Goal: Information Seeking & Learning: Compare options

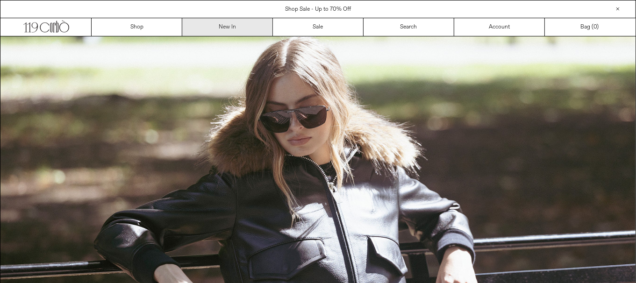
click at [228, 23] on link "New In" at bounding box center [227, 27] width 91 height 18
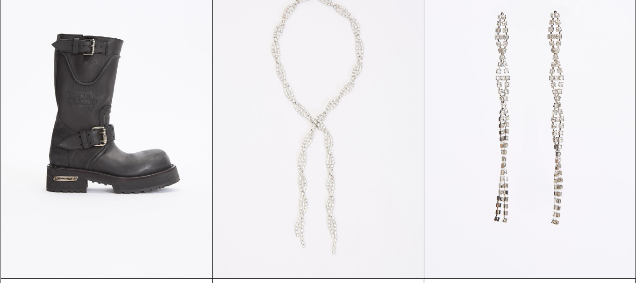
scroll to position [234, 0]
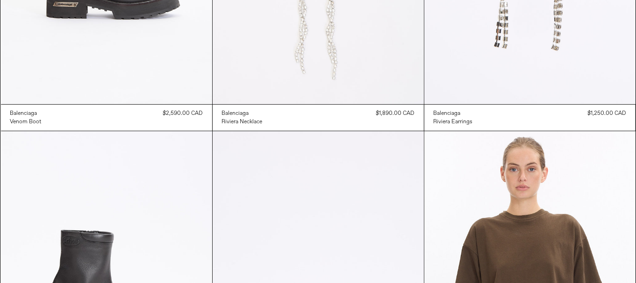
scroll to position [374, 0]
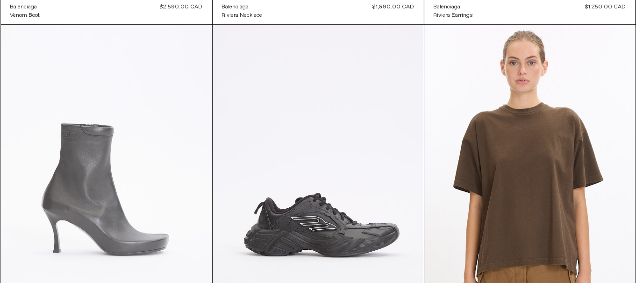
click at [84, 185] on at bounding box center [106, 183] width 211 height 317
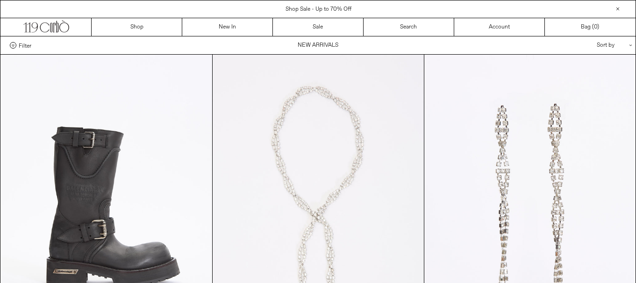
scroll to position [374, 0]
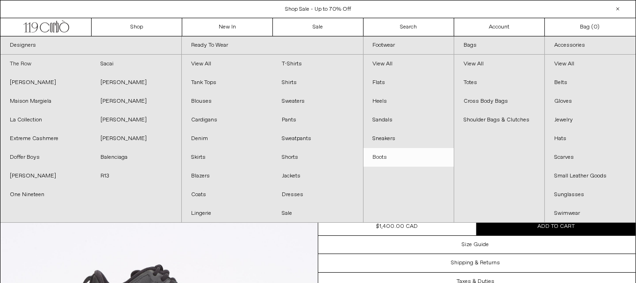
click at [6, 60] on link "The Row" at bounding box center [45, 64] width 91 height 19
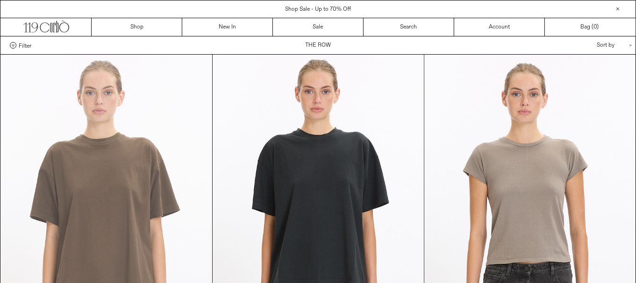
click at [158, 182] on at bounding box center [106, 213] width 211 height 317
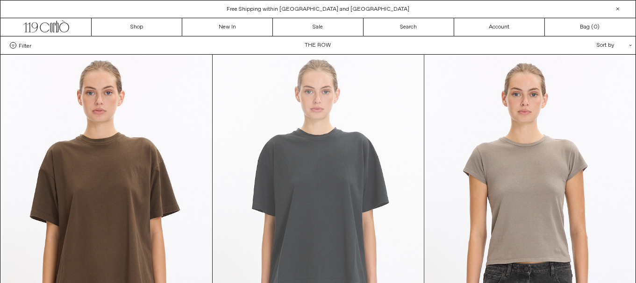
click at [356, 181] on at bounding box center [318, 213] width 211 height 317
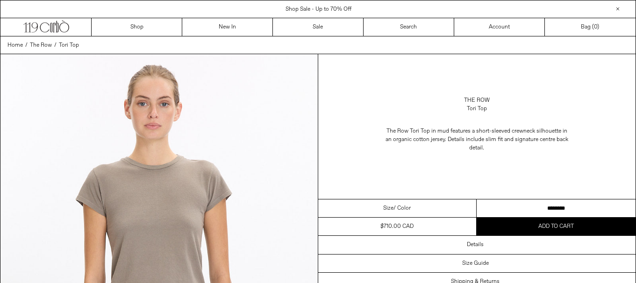
click at [585, 211] on select "******** ******* *******" at bounding box center [556, 209] width 159 height 18
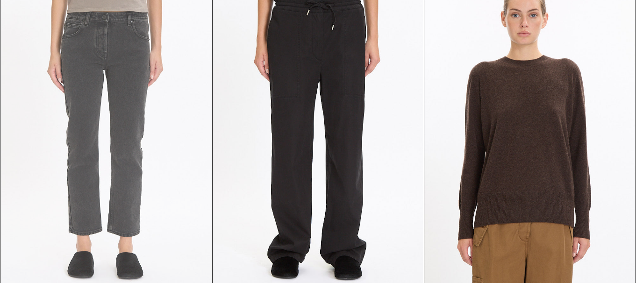
scroll to position [420, 0]
click at [138, 142] on at bounding box center [106, 136] width 211 height 317
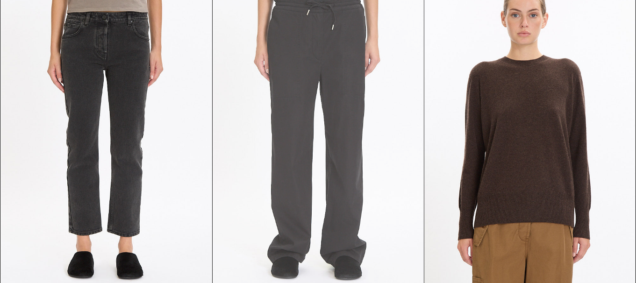
click at [356, 190] on at bounding box center [318, 136] width 211 height 317
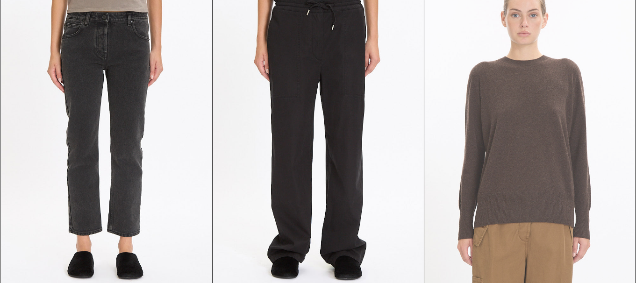
click at [545, 144] on at bounding box center [529, 136] width 211 height 317
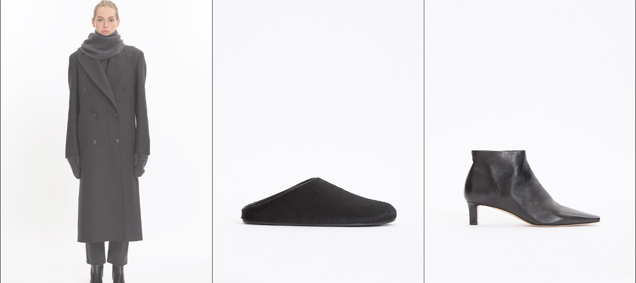
click at [96, 208] on at bounding box center [106, 153] width 211 height 317
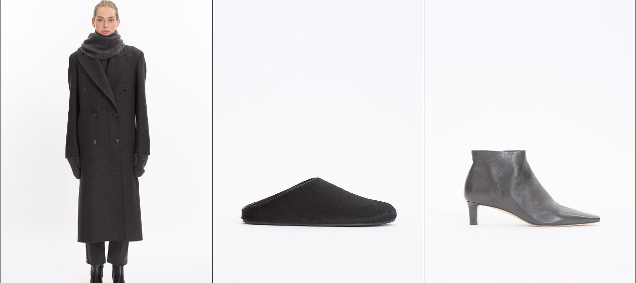
click at [560, 215] on at bounding box center [529, 153] width 211 height 317
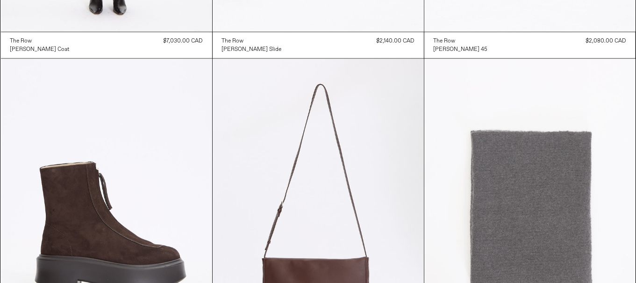
scroll to position [1168, 0]
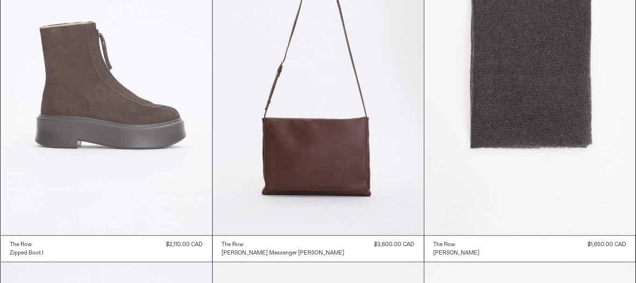
click at [176, 164] on at bounding box center [106, 77] width 211 height 317
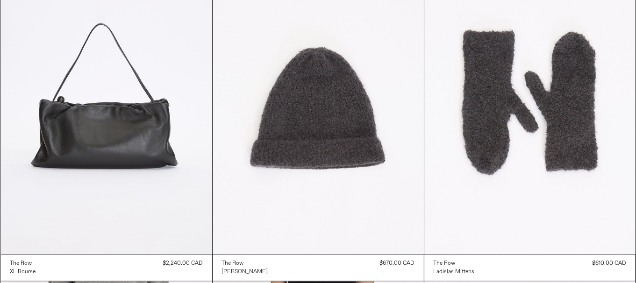
scroll to position [1542, 0]
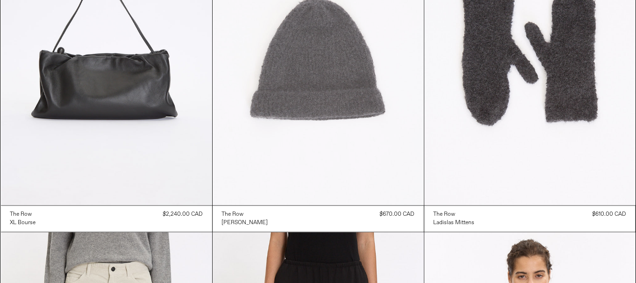
click at [241, 129] on at bounding box center [318, 47] width 211 height 317
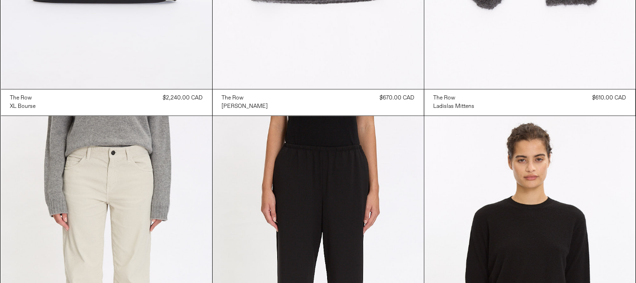
scroll to position [1776, 0]
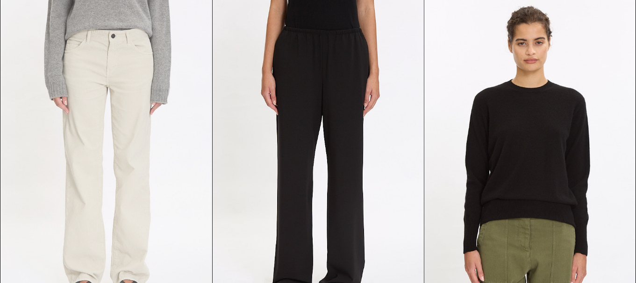
click at [140, 155] on at bounding box center [106, 157] width 211 height 317
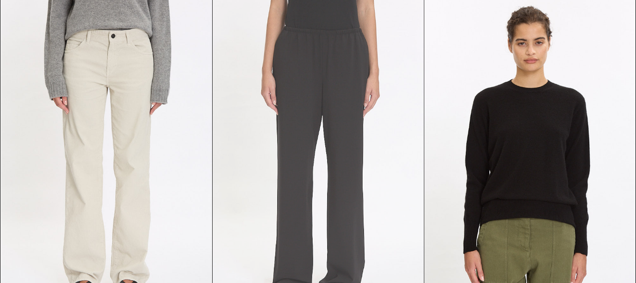
click at [292, 187] on at bounding box center [318, 157] width 211 height 317
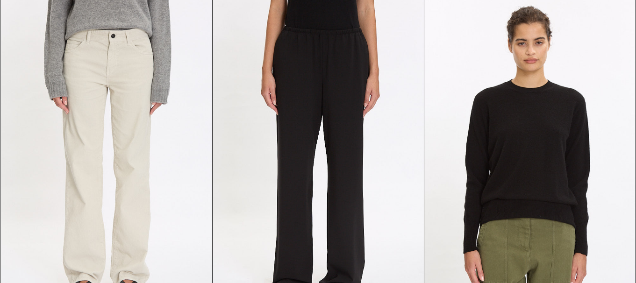
scroll to position [1963, 0]
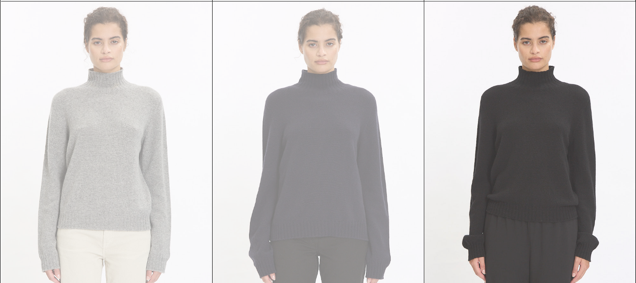
scroll to position [2150, 0]
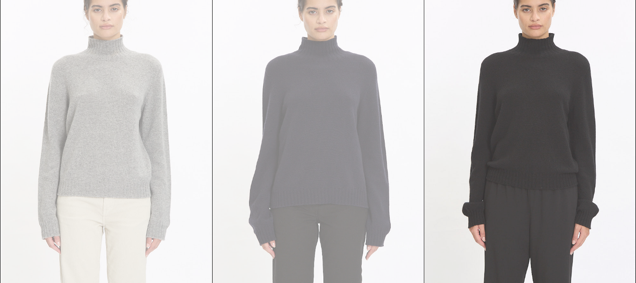
click at [556, 171] on at bounding box center [529, 127] width 211 height 317
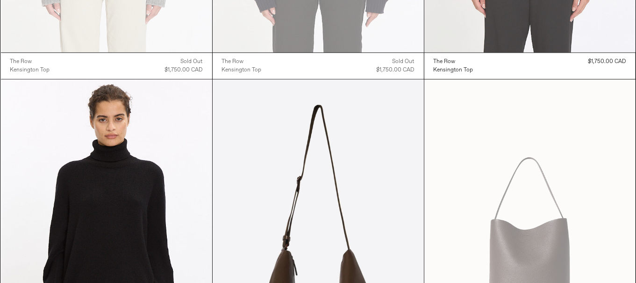
scroll to position [2570, 0]
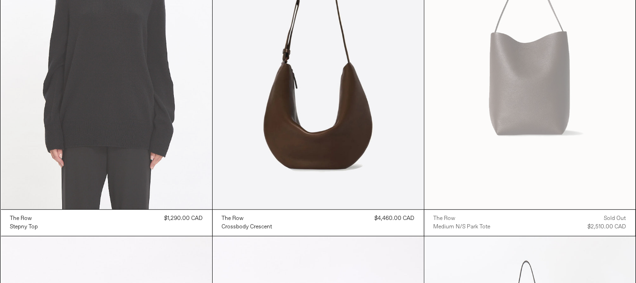
click at [138, 149] on at bounding box center [106, 50] width 211 height 317
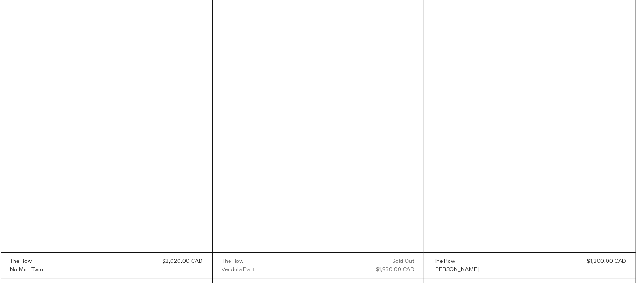
scroll to position [3225, 0]
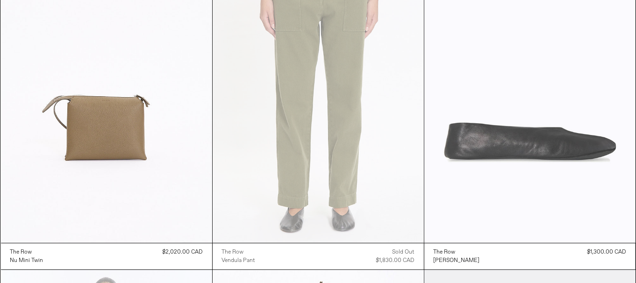
click at [577, 144] on at bounding box center [529, 84] width 211 height 317
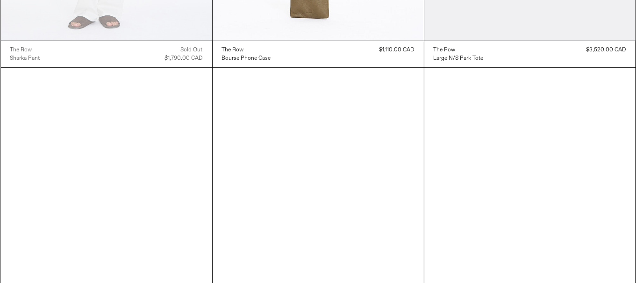
scroll to position [3879, 0]
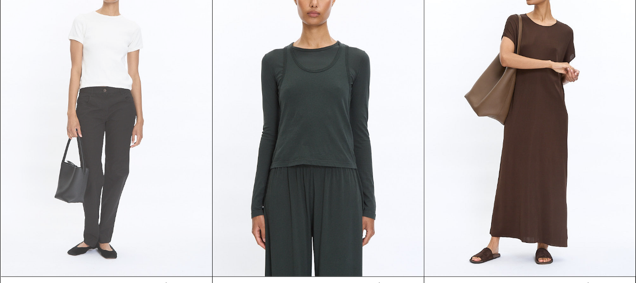
click at [140, 177] on at bounding box center [106, 118] width 211 height 317
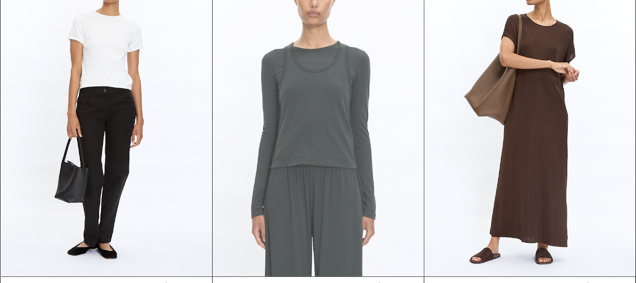
click at [380, 204] on at bounding box center [318, 118] width 211 height 317
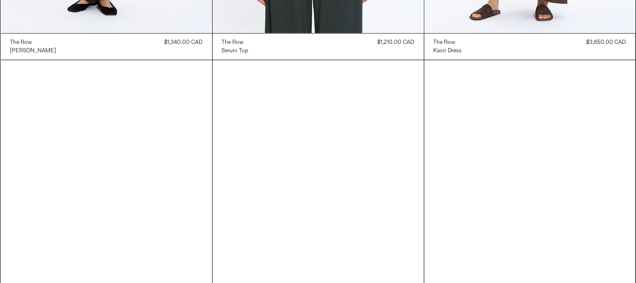
scroll to position [4253, 0]
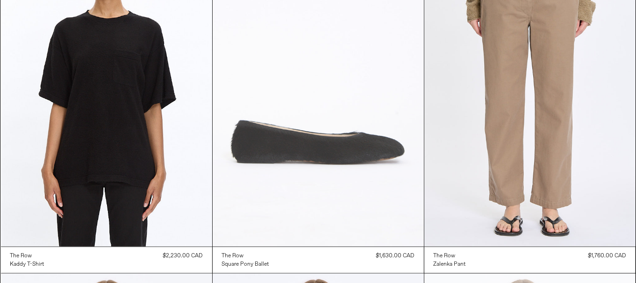
click at [295, 187] on at bounding box center [318, 88] width 211 height 317
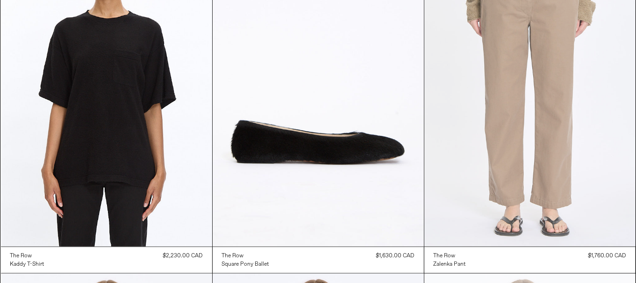
click at [560, 217] on at bounding box center [529, 88] width 211 height 317
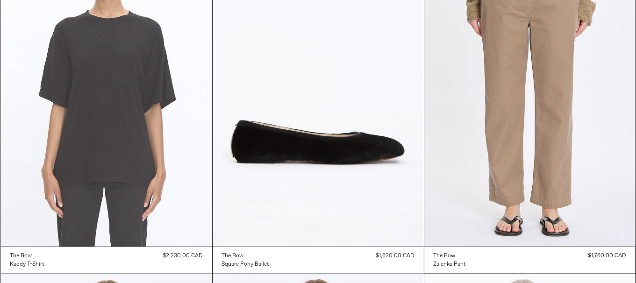
click at [81, 210] on at bounding box center [106, 88] width 211 height 317
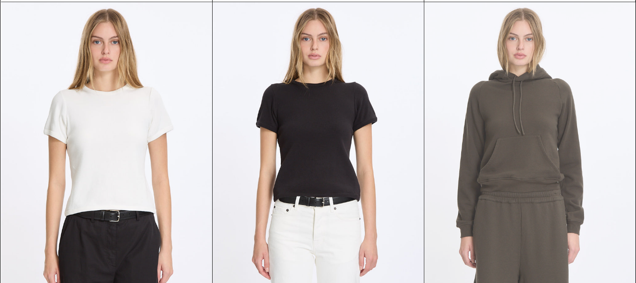
scroll to position [4580, 0]
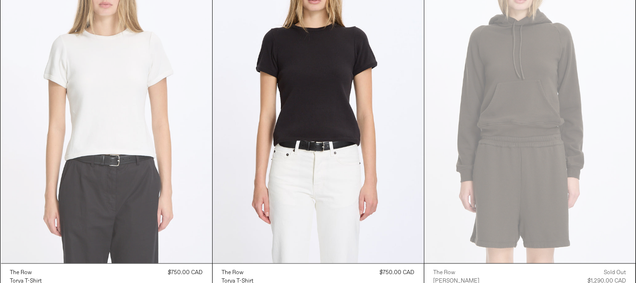
click at [99, 145] on at bounding box center [106, 105] width 211 height 317
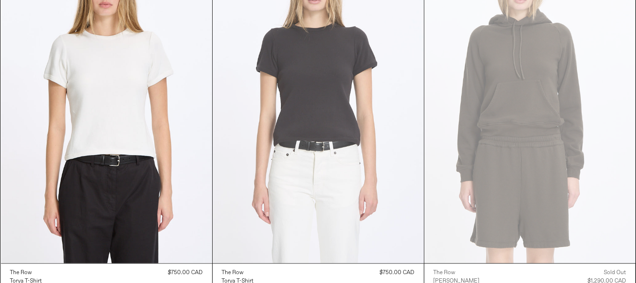
click at [375, 189] on at bounding box center [318, 105] width 211 height 317
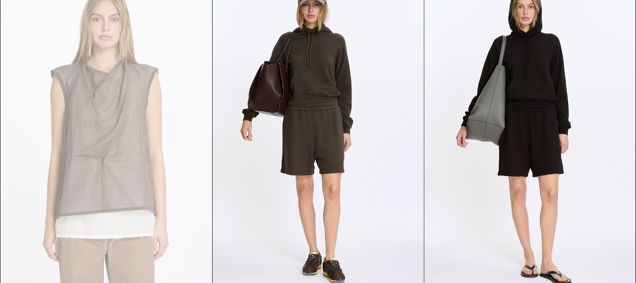
scroll to position [5235, 0]
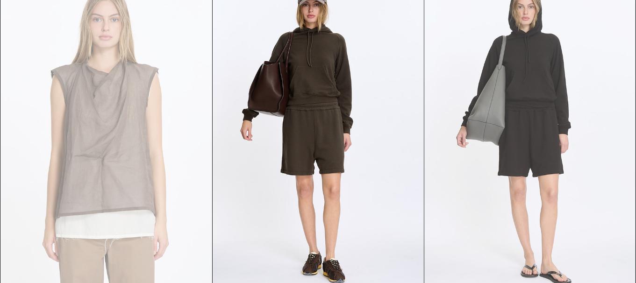
click at [605, 202] on at bounding box center [529, 138] width 211 height 317
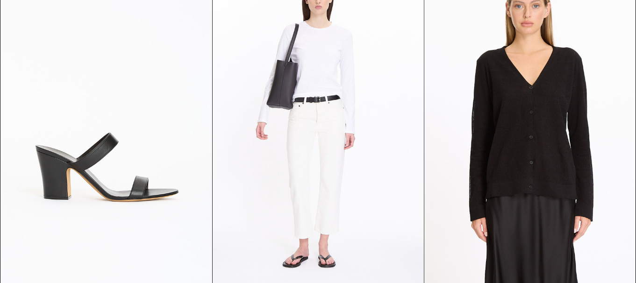
scroll to position [6687, 0]
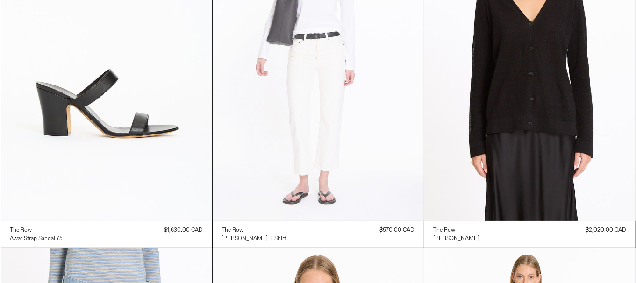
click at [330, 158] on at bounding box center [318, 62] width 211 height 317
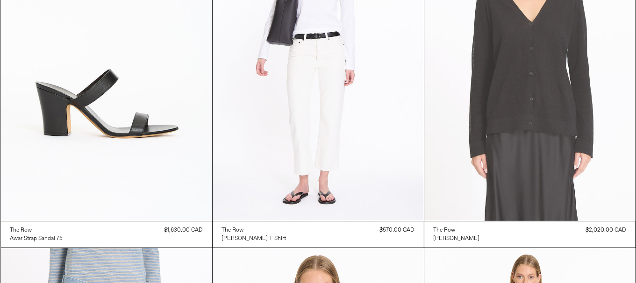
click at [535, 175] on at bounding box center [529, 62] width 211 height 317
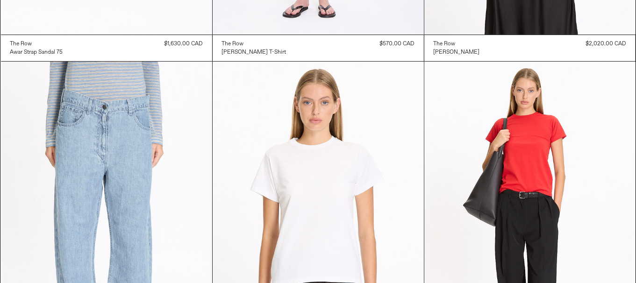
scroll to position [7014, 0]
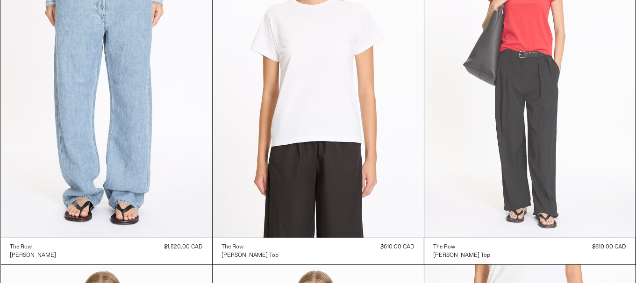
click at [555, 173] on at bounding box center [529, 79] width 211 height 317
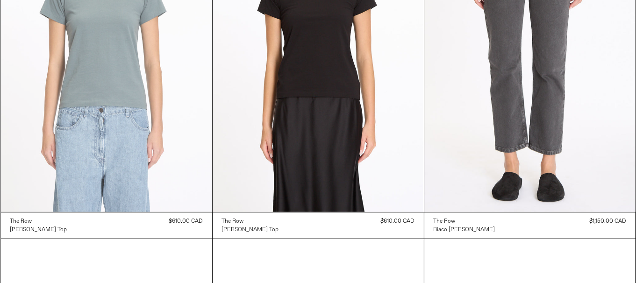
scroll to position [7388, 0]
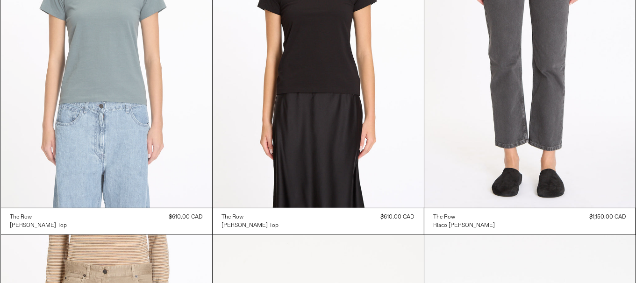
click at [125, 123] on at bounding box center [106, 49] width 211 height 317
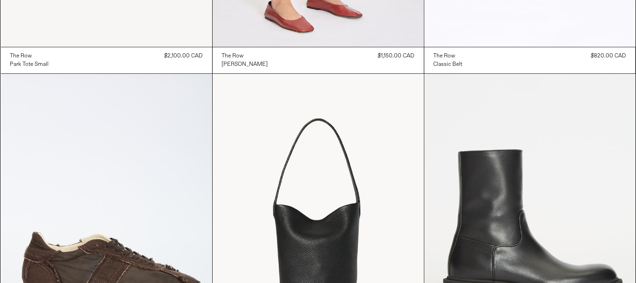
scroll to position [9161, 0]
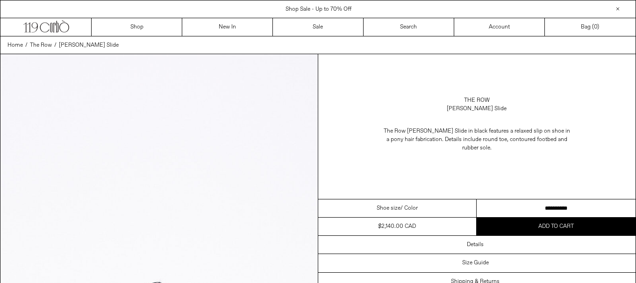
click at [572, 205] on select "**********" at bounding box center [556, 209] width 159 height 18
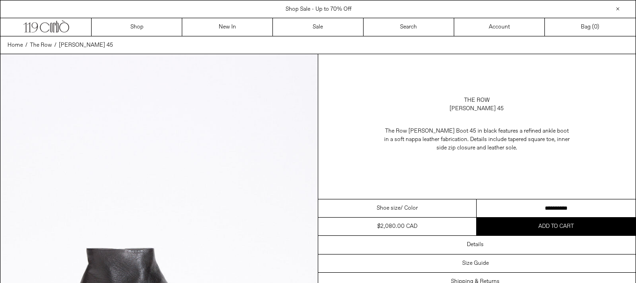
click at [567, 207] on select "**********" at bounding box center [556, 209] width 159 height 18
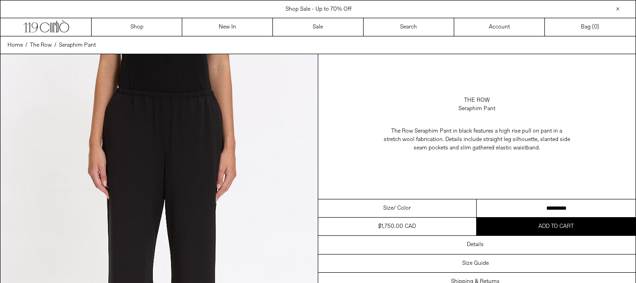
click at [575, 202] on select "**********" at bounding box center [556, 209] width 159 height 18
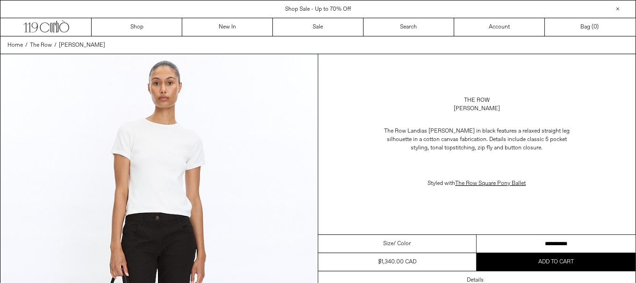
drag, startPoint x: 0, startPoint y: 0, endPoint x: 642, endPoint y: 223, distance: 680.0
click at [567, 243] on select "**********" at bounding box center [556, 244] width 159 height 18
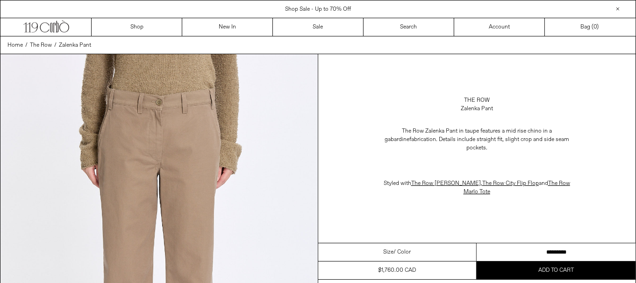
drag, startPoint x: 555, startPoint y: 241, endPoint x: 568, endPoint y: 245, distance: 13.7
click at [555, 244] on select "**********" at bounding box center [556, 253] width 159 height 18
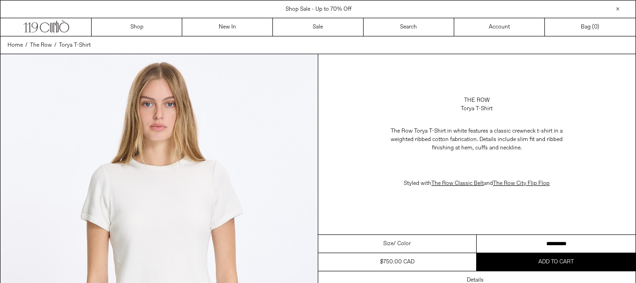
click at [525, 245] on select "**********" at bounding box center [556, 244] width 159 height 18
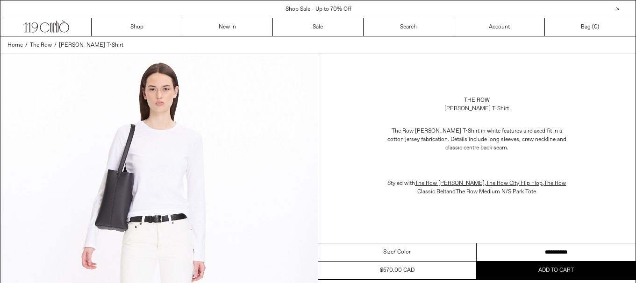
click at [569, 252] on select "**********" at bounding box center [556, 253] width 159 height 18
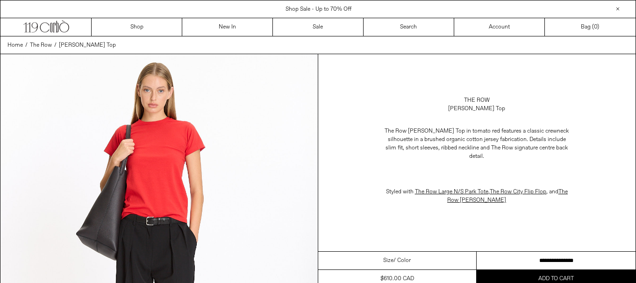
click at [588, 252] on select "**********" at bounding box center [556, 261] width 159 height 18
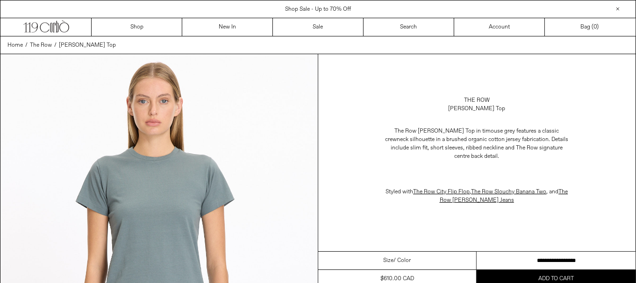
drag, startPoint x: 0, startPoint y: 0, endPoint x: 642, endPoint y: 188, distance: 669.3
click at [571, 252] on select "**********" at bounding box center [556, 261] width 159 height 18
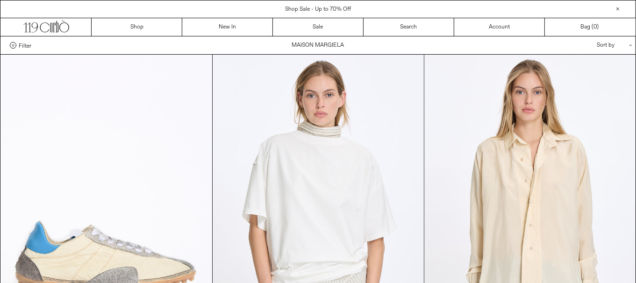
scroll to position [187, 0]
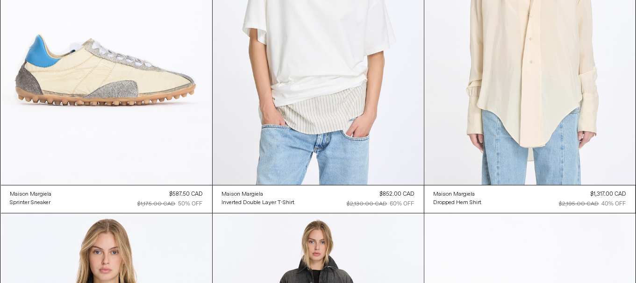
click at [564, 127] on at bounding box center [529, 26] width 211 height 317
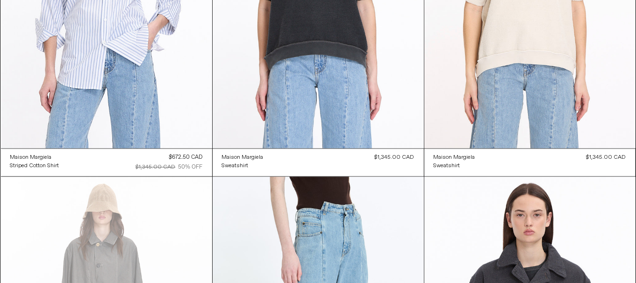
scroll to position [1632, 0]
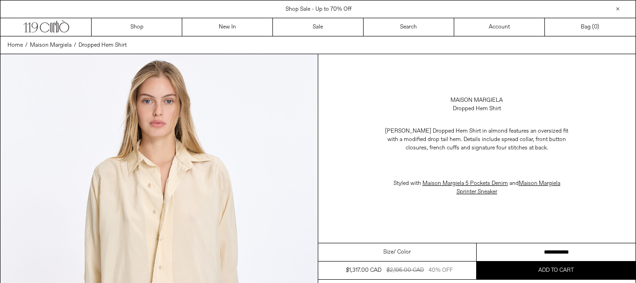
click at [560, 247] on select "**********" at bounding box center [556, 253] width 159 height 18
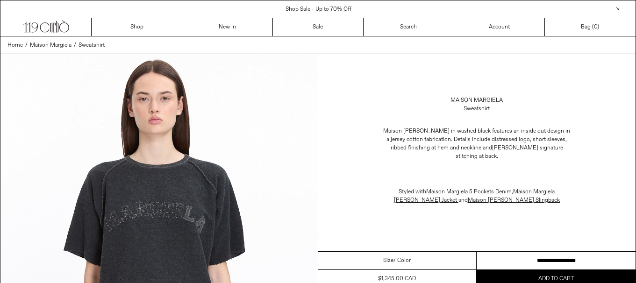
click at [540, 258] on select "**********" at bounding box center [556, 261] width 159 height 18
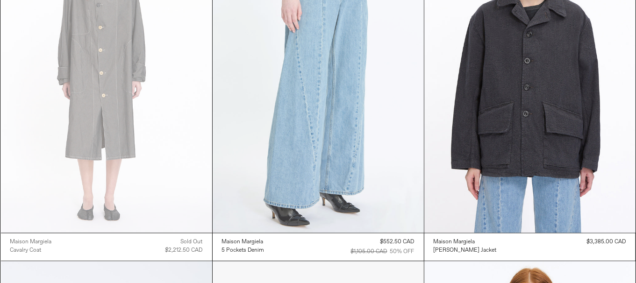
scroll to position [1866, 0]
click at [343, 159] on at bounding box center [318, 74] width 211 height 317
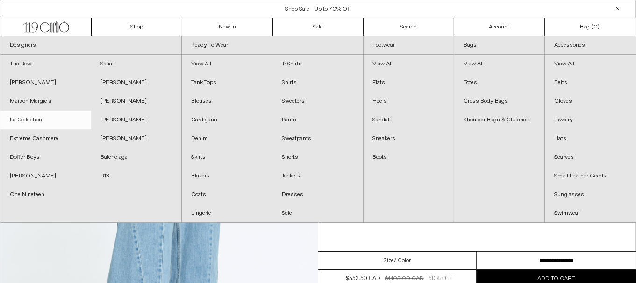
click at [50, 114] on link "La Collection" at bounding box center [45, 120] width 91 height 19
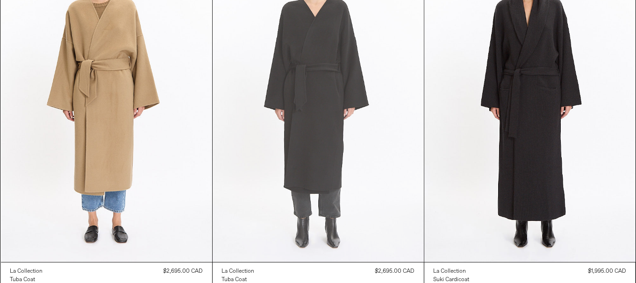
scroll to position [140, 0]
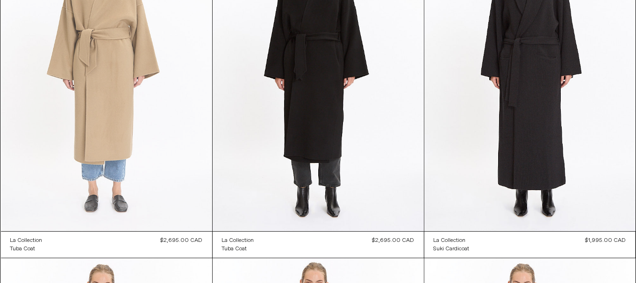
click at [146, 105] on at bounding box center [106, 72] width 211 height 317
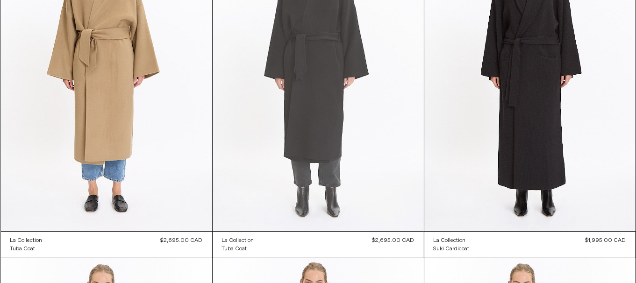
click at [359, 185] on at bounding box center [318, 72] width 211 height 317
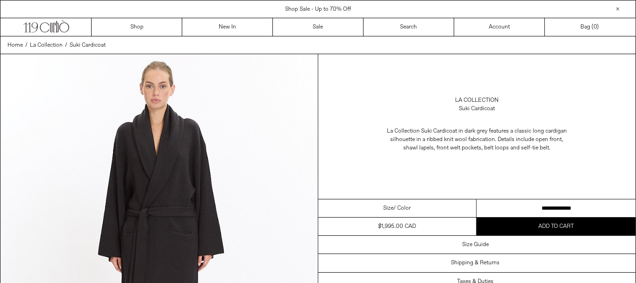
drag, startPoint x: 0, startPoint y: 0, endPoint x: 642, endPoint y: 208, distance: 675.0
click at [587, 208] on select "**********" at bounding box center [556, 209] width 159 height 18
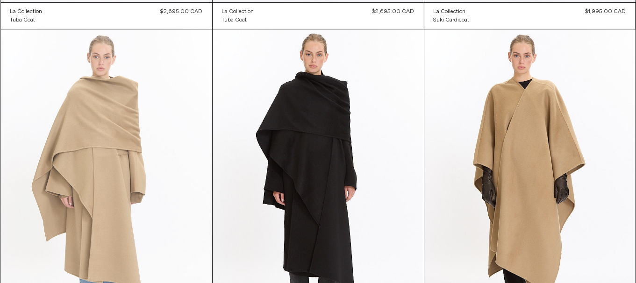
click at [57, 175] on at bounding box center [106, 187] width 211 height 317
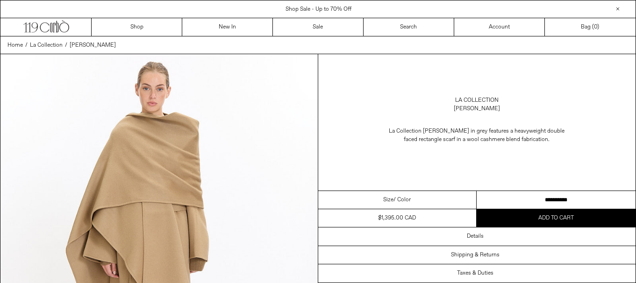
click at [496, 197] on select "**********" at bounding box center [556, 200] width 159 height 18
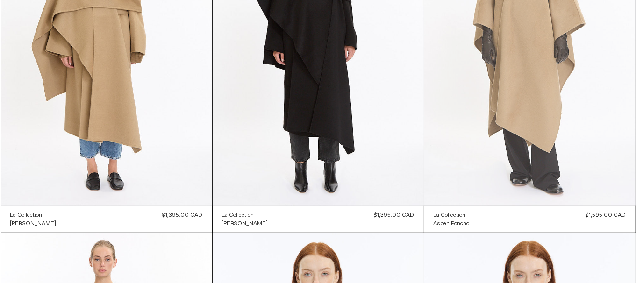
click at [565, 128] on at bounding box center [529, 47] width 211 height 317
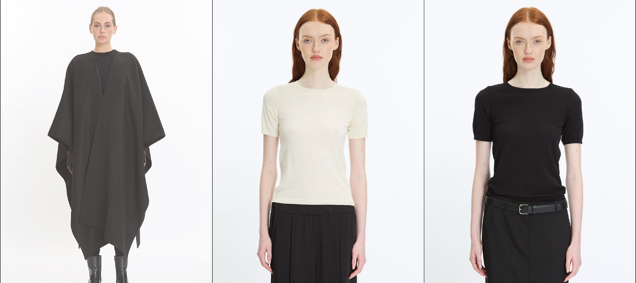
click at [104, 96] on at bounding box center [106, 158] width 211 height 317
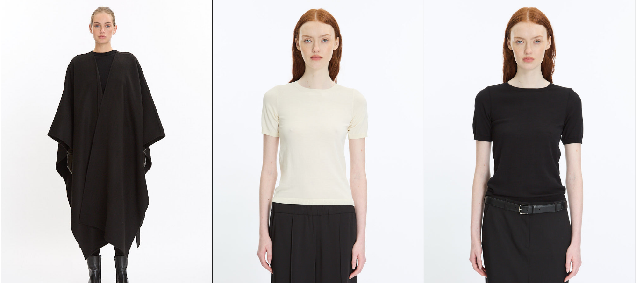
scroll to position [1070, 0]
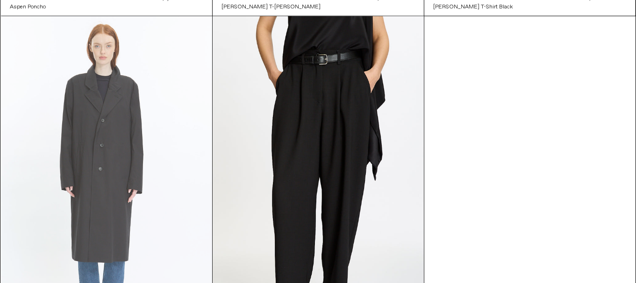
click at [95, 194] on at bounding box center [106, 174] width 211 height 317
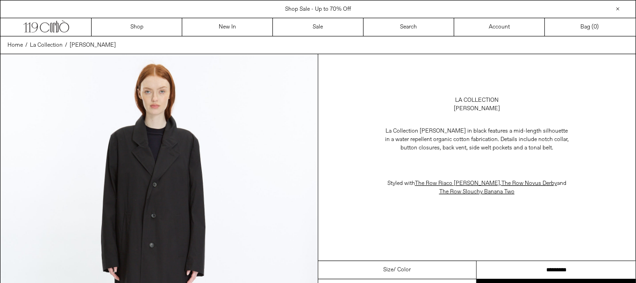
drag, startPoint x: 0, startPoint y: 0, endPoint x: 642, endPoint y: 256, distance: 691.3
click at [556, 267] on select "**********" at bounding box center [556, 270] width 159 height 18
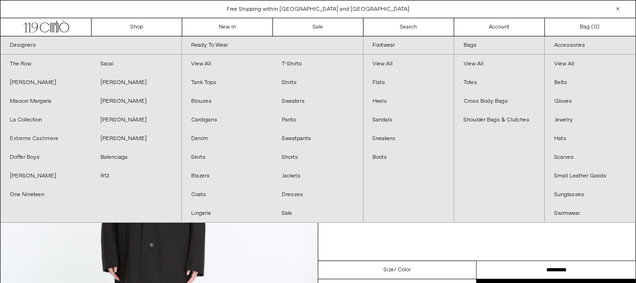
drag, startPoint x: 45, startPoint y: 136, endPoint x: 367, endPoint y: 175, distance: 324.9
click at [45, 136] on link "Extreme Cashmere" at bounding box center [45, 138] width 91 height 19
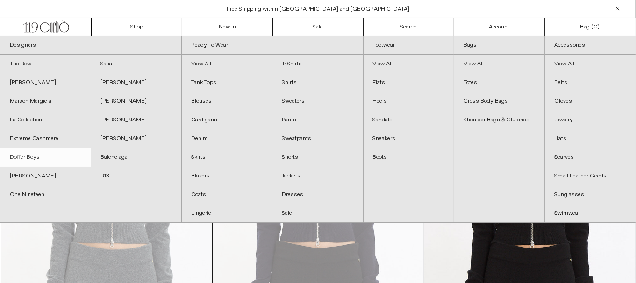
click at [50, 156] on link "Doffer Boys" at bounding box center [45, 157] width 91 height 19
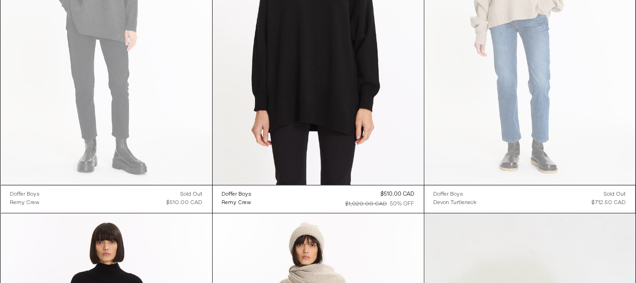
scroll to position [420, 0]
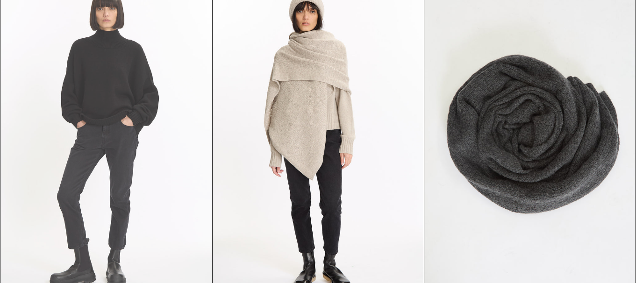
click at [156, 145] on at bounding box center [106, 138] width 211 height 317
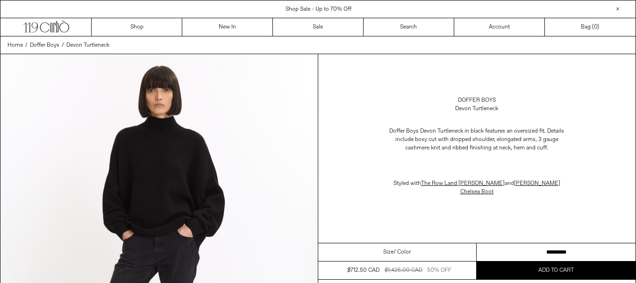
click at [519, 244] on select "**********" at bounding box center [556, 253] width 159 height 18
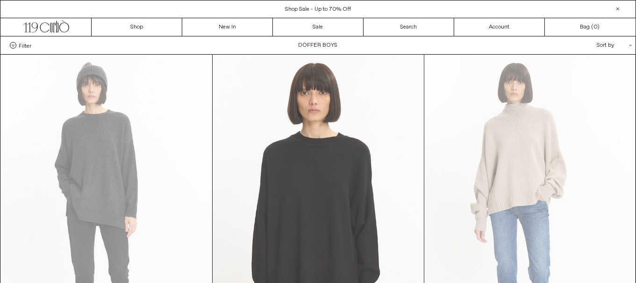
click at [315, 159] on at bounding box center [318, 213] width 211 height 317
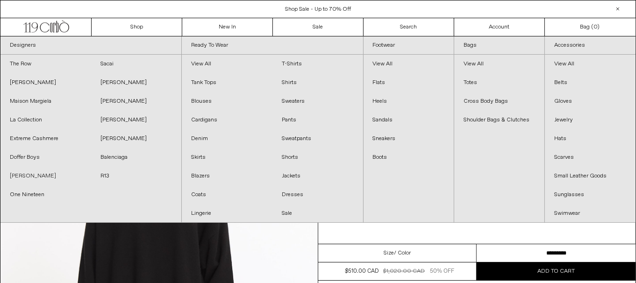
drag, startPoint x: 45, startPoint y: 175, endPoint x: 642, endPoint y: 173, distance: 597.4
click at [45, 175] on link "[PERSON_NAME]" at bounding box center [45, 176] width 91 height 19
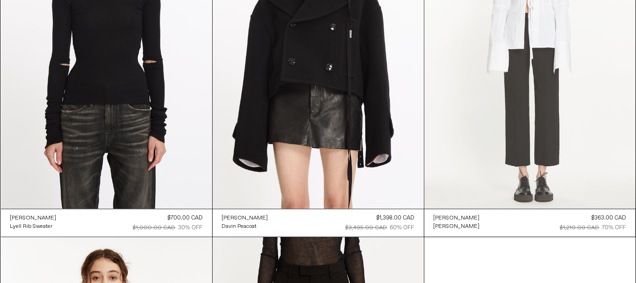
scroll to position [514, 0]
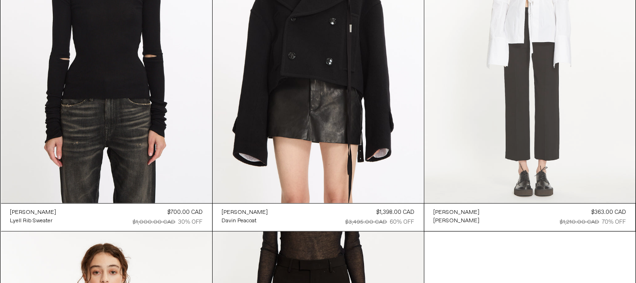
click at [561, 135] on at bounding box center [529, 44] width 211 height 317
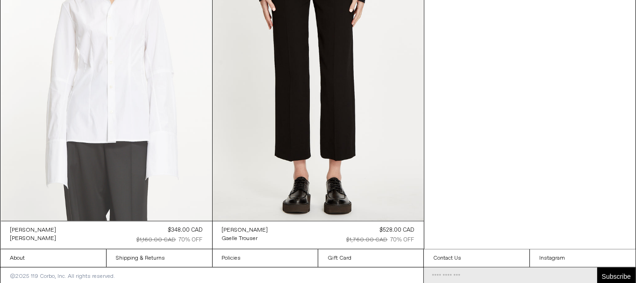
scroll to position [834, 0]
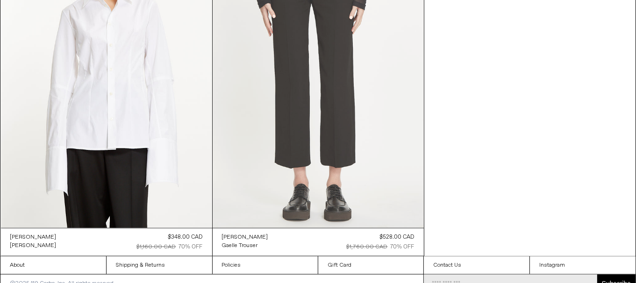
click at [367, 159] on at bounding box center [318, 69] width 211 height 317
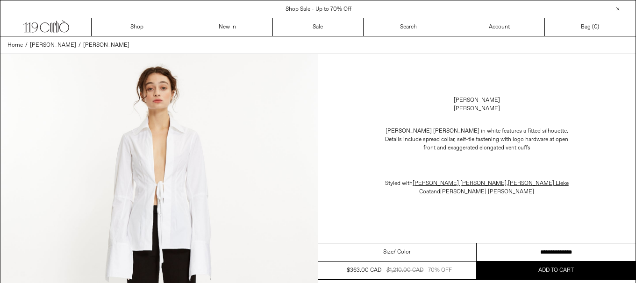
click at [546, 250] on select "**********" at bounding box center [556, 253] width 159 height 18
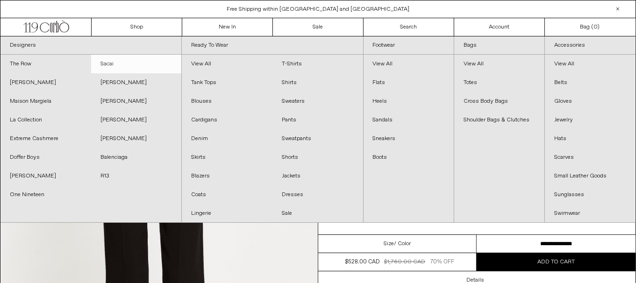
click at [110, 65] on link "Sacai" at bounding box center [136, 64] width 91 height 19
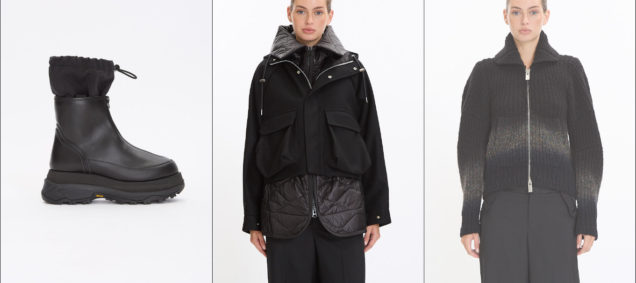
scroll to position [93, 0]
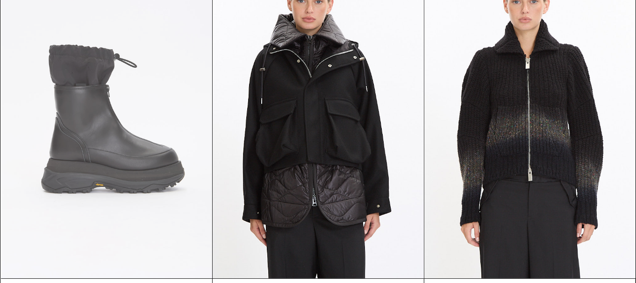
click at [141, 152] on at bounding box center [106, 120] width 211 height 317
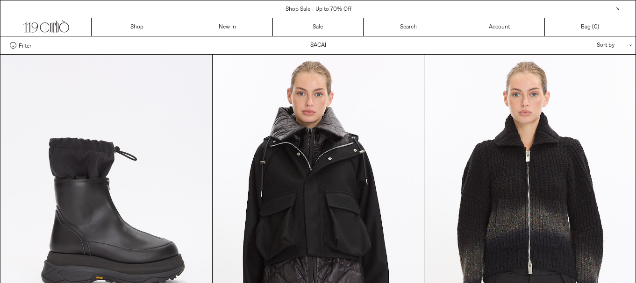
scroll to position [93, 0]
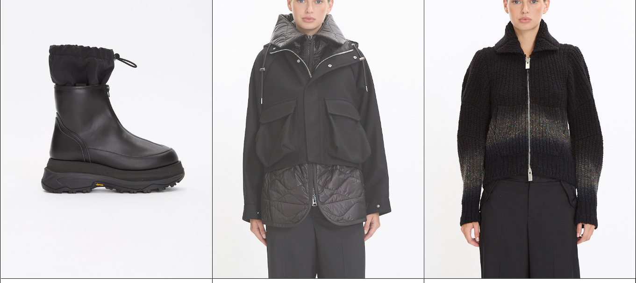
click at [394, 203] on at bounding box center [318, 120] width 211 height 317
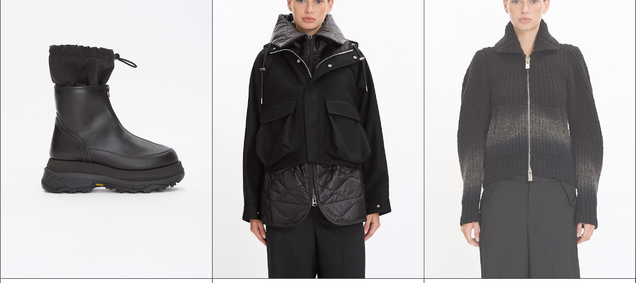
click at [517, 175] on at bounding box center [529, 120] width 211 height 317
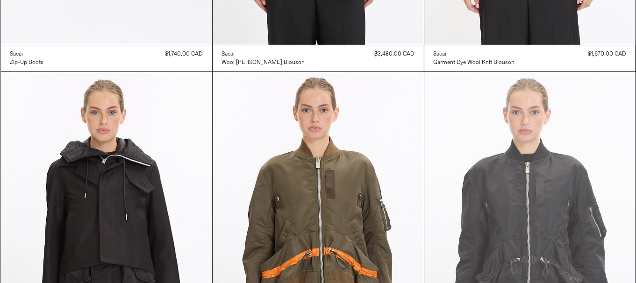
scroll to position [467, 0]
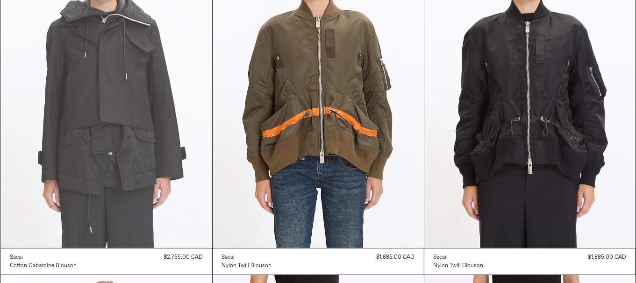
click at [119, 93] on at bounding box center [106, 89] width 211 height 317
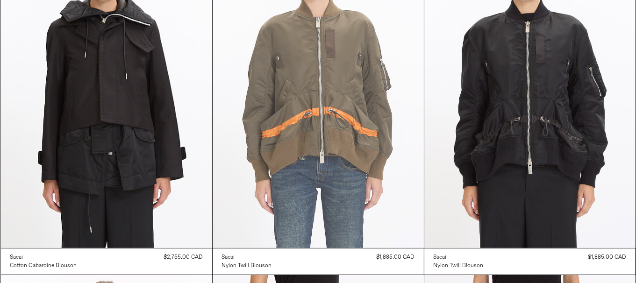
click at [328, 169] on at bounding box center [318, 89] width 211 height 317
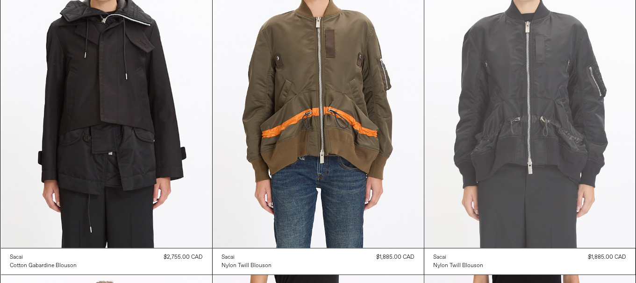
click at [506, 165] on at bounding box center [529, 89] width 211 height 317
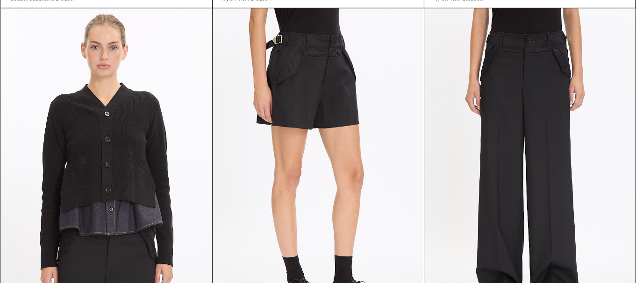
scroll to position [795, 0]
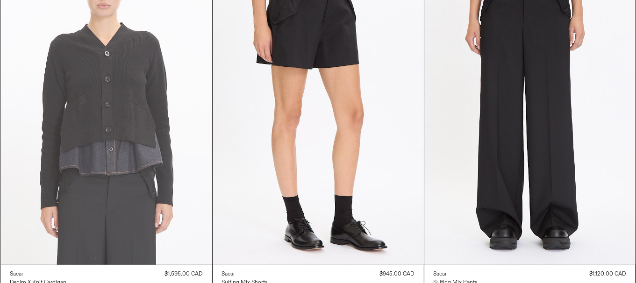
click at [86, 158] on at bounding box center [106, 106] width 211 height 317
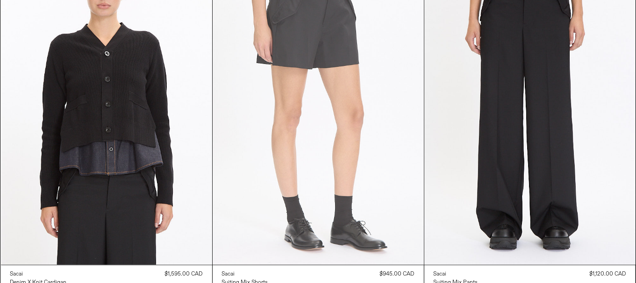
click at [367, 160] on at bounding box center [318, 106] width 211 height 317
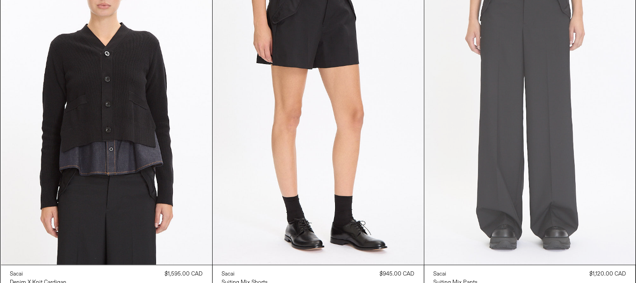
click at [577, 157] on at bounding box center [529, 106] width 211 height 317
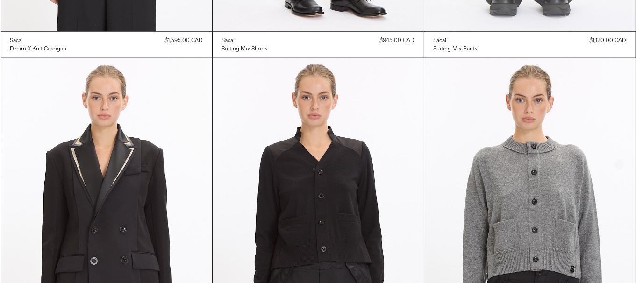
scroll to position [1168, 0]
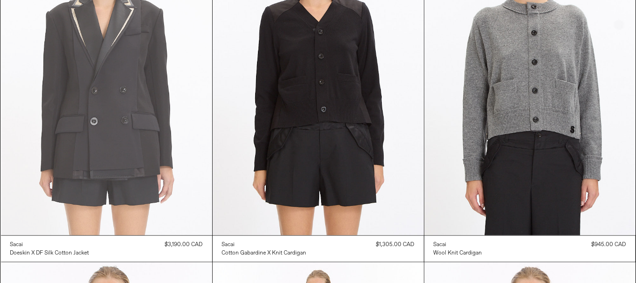
click at [97, 116] on at bounding box center [106, 77] width 211 height 317
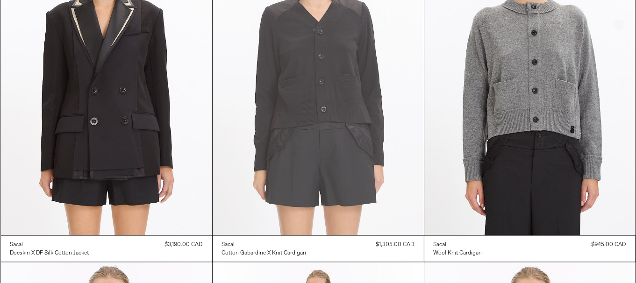
click at [379, 174] on at bounding box center [318, 77] width 211 height 317
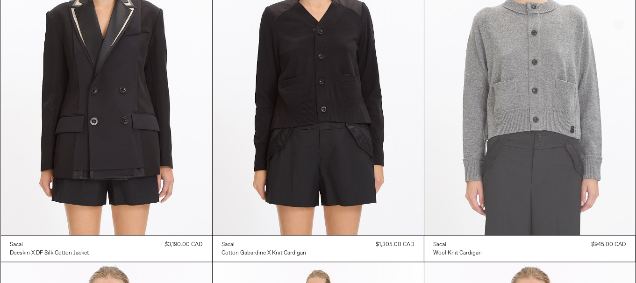
click at [540, 150] on at bounding box center [529, 77] width 211 height 317
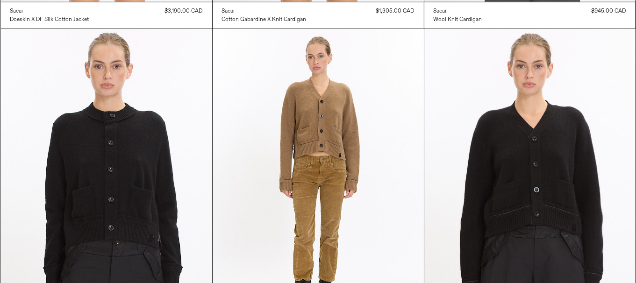
scroll to position [1495, 0]
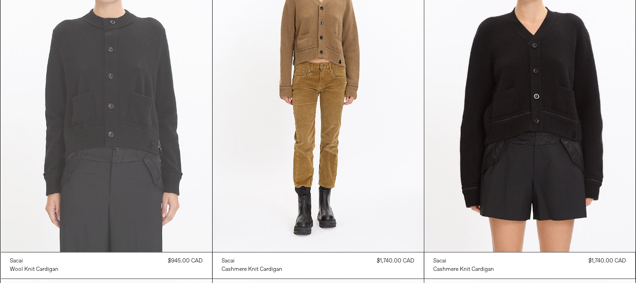
click at [83, 114] on at bounding box center [106, 93] width 211 height 317
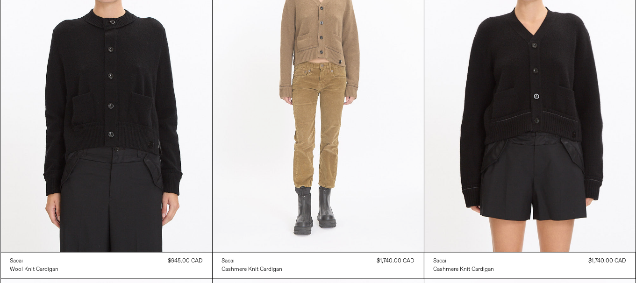
click at [340, 152] on at bounding box center [318, 93] width 211 height 317
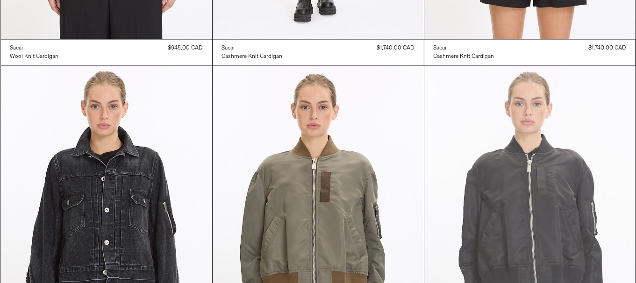
scroll to position [1776, 0]
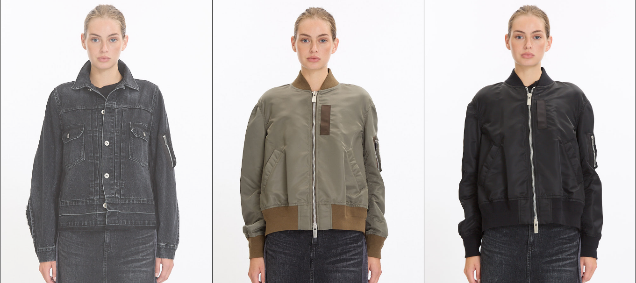
click at [111, 120] on at bounding box center [106, 157] width 211 height 317
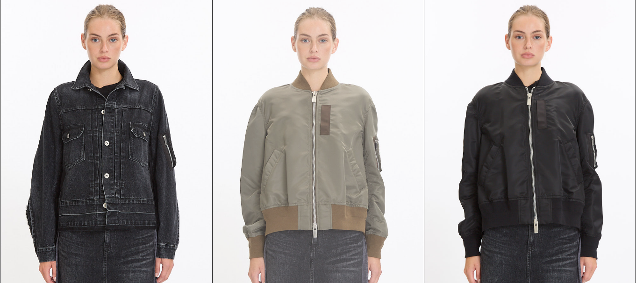
click at [308, 205] on at bounding box center [318, 157] width 211 height 317
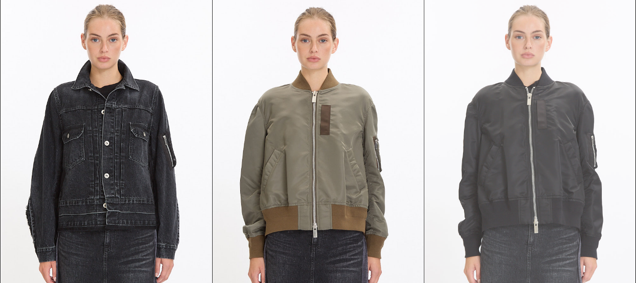
click at [549, 162] on at bounding box center [529, 157] width 211 height 317
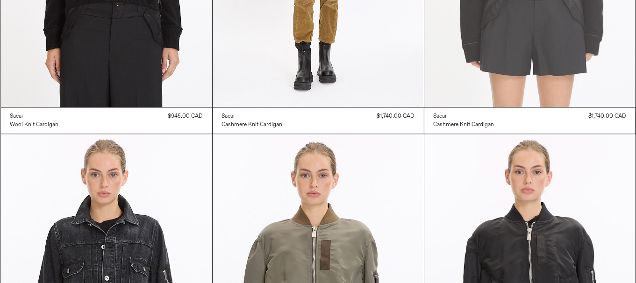
scroll to position [1542, 0]
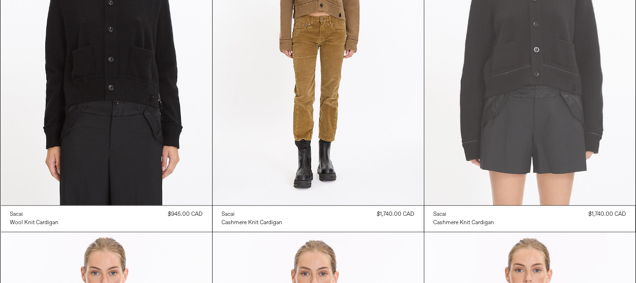
click at [542, 143] on at bounding box center [529, 47] width 211 height 317
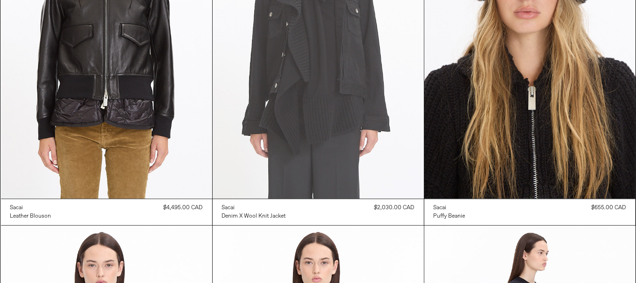
scroll to position [2244, 0]
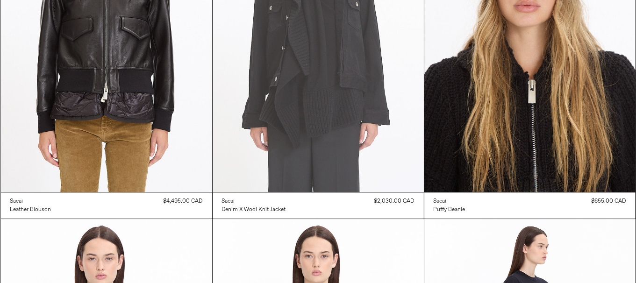
click at [337, 68] on at bounding box center [318, 33] width 211 height 317
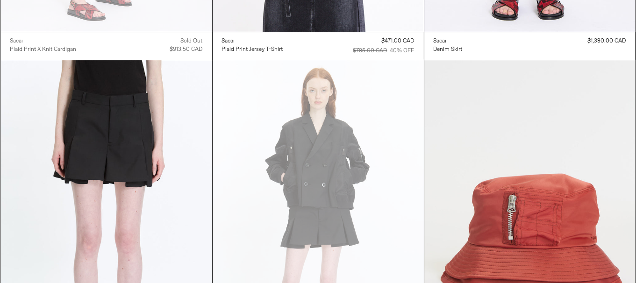
scroll to position [2954, 0]
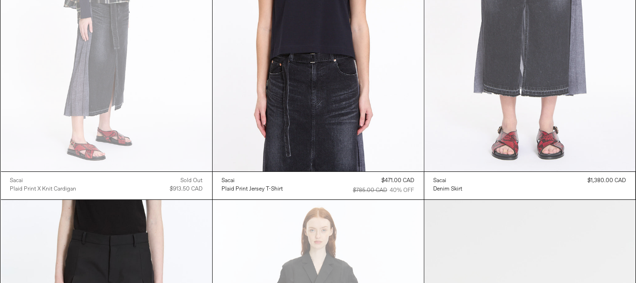
click at [564, 115] on at bounding box center [529, 13] width 211 height 317
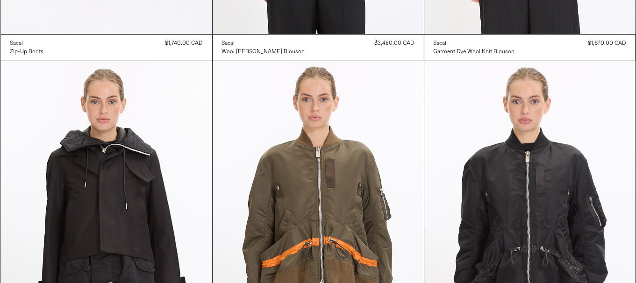
scroll to position [0, 0]
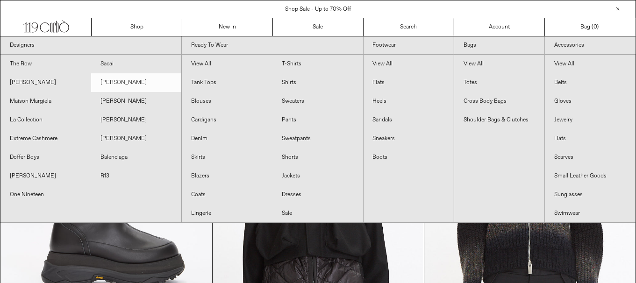
click at [127, 85] on link "[PERSON_NAME]" at bounding box center [136, 82] width 91 height 19
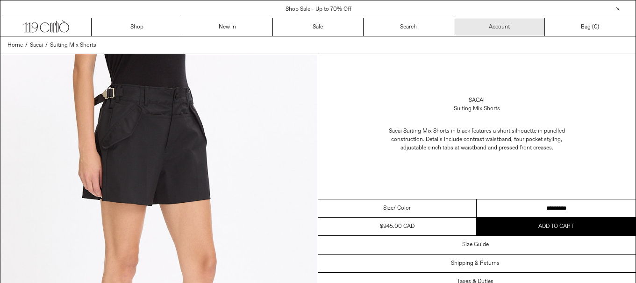
click at [578, 207] on select "********* ********* *********" at bounding box center [556, 209] width 159 height 18
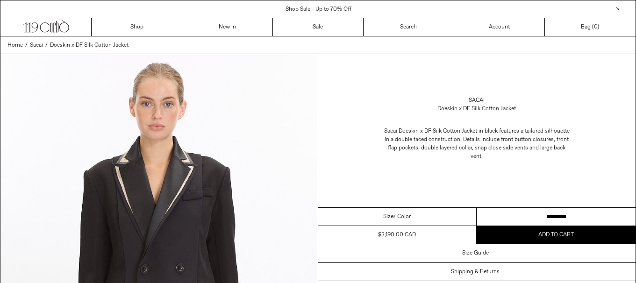
drag, startPoint x: 0, startPoint y: 0, endPoint x: 595, endPoint y: 6, distance: 594.6
click at [564, 214] on select "********* *********" at bounding box center [556, 217] width 159 height 18
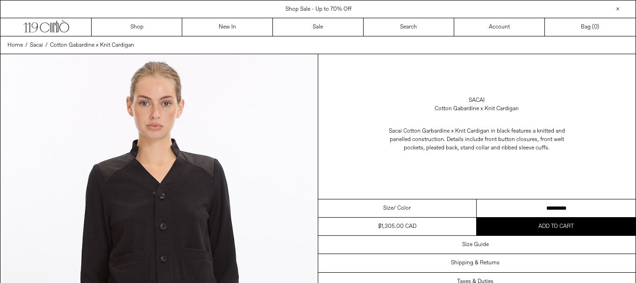
click at [573, 209] on select "**********" at bounding box center [556, 209] width 159 height 18
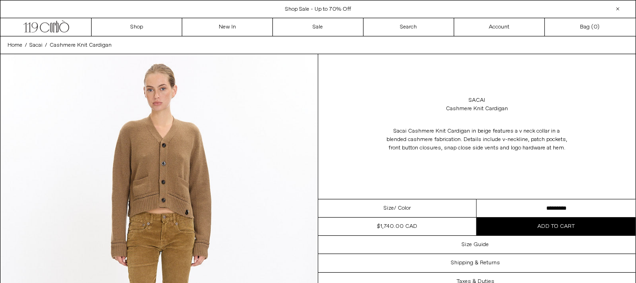
click at [563, 208] on select "**********" at bounding box center [556, 209] width 159 height 18
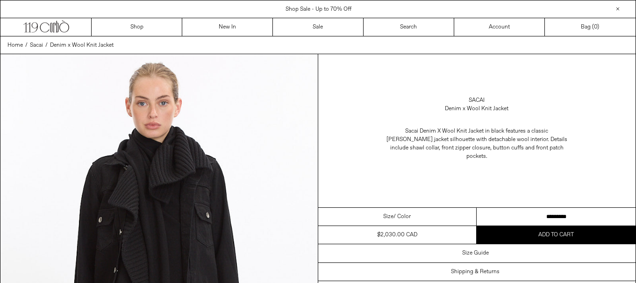
click at [582, 209] on select "**********" at bounding box center [556, 217] width 159 height 18
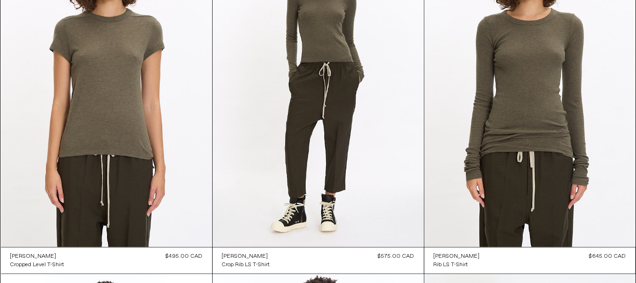
scroll to position [888, 0]
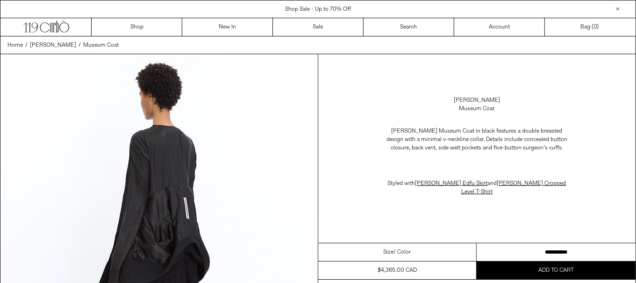
click at [580, 244] on select "**********" at bounding box center [556, 253] width 159 height 18
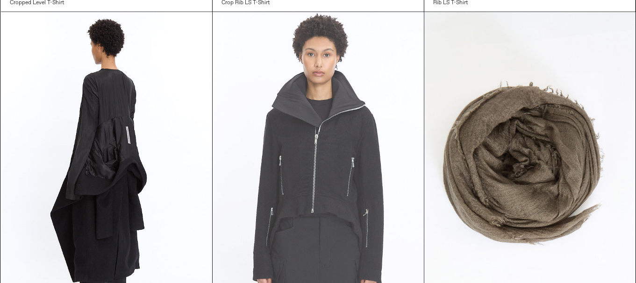
scroll to position [1075, 0]
click at [326, 209] on at bounding box center [318, 170] width 211 height 317
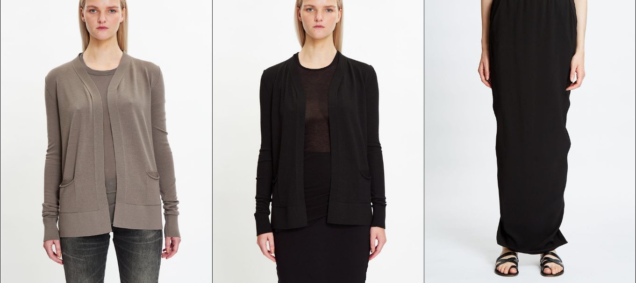
scroll to position [4418, 0]
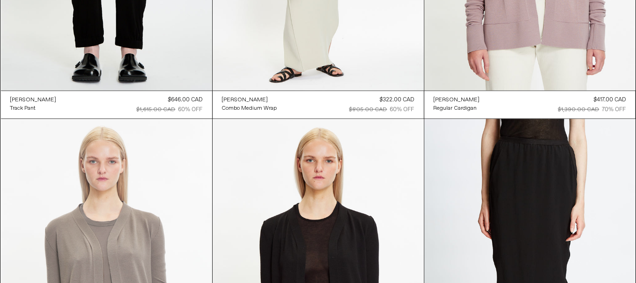
click at [163, 176] on at bounding box center [106, 277] width 211 height 317
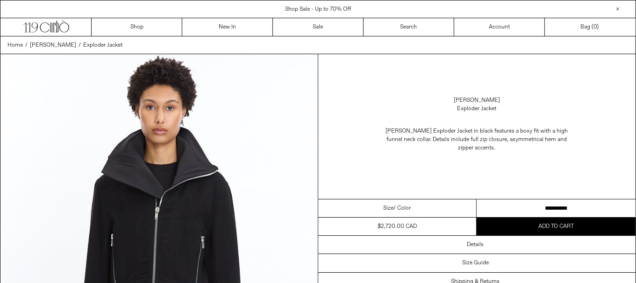
click at [552, 208] on select "**********" at bounding box center [556, 209] width 159 height 18
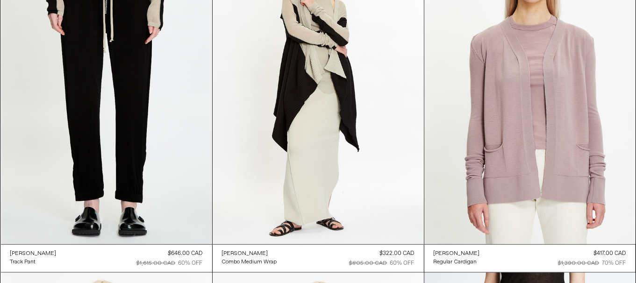
scroll to position [4358, 0]
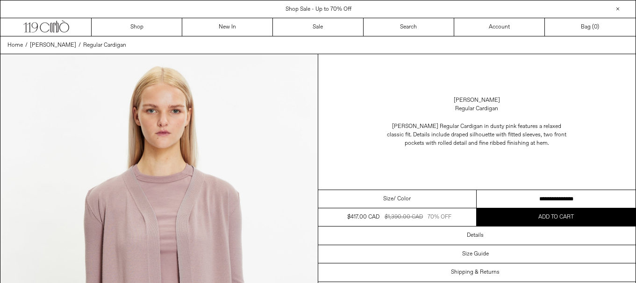
click at [560, 197] on select "**********" at bounding box center [556, 199] width 159 height 18
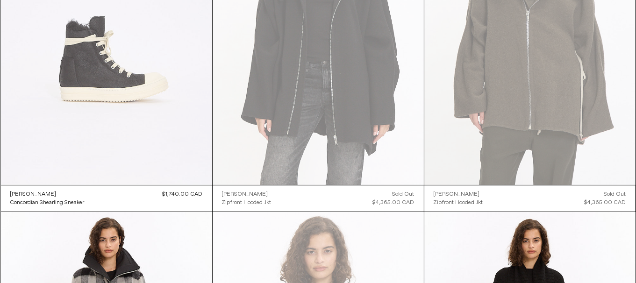
click at [138, 97] on at bounding box center [106, 26] width 211 height 317
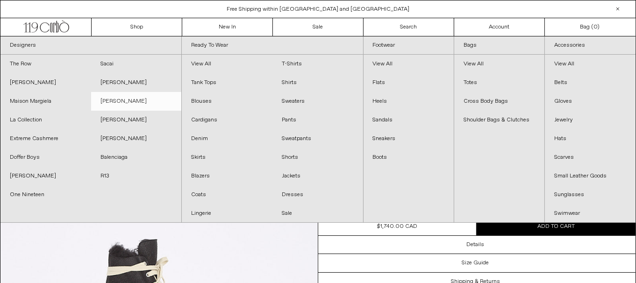
click at [139, 96] on link "[PERSON_NAME]" at bounding box center [136, 101] width 91 height 19
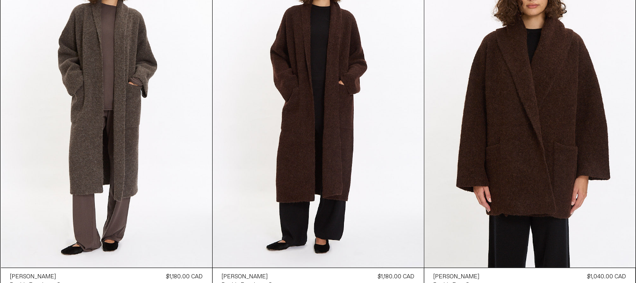
scroll to position [140, 0]
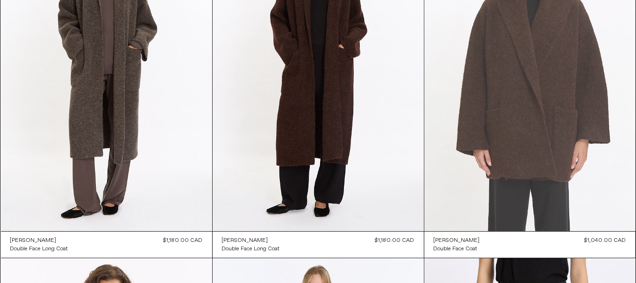
click at [622, 105] on at bounding box center [529, 72] width 211 height 317
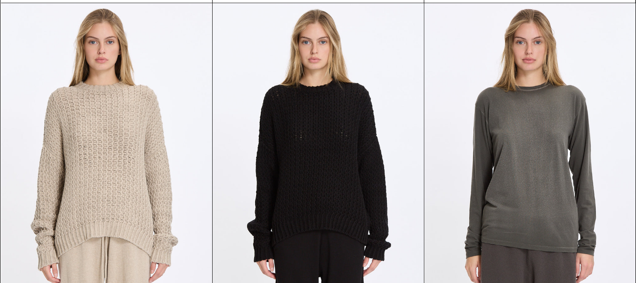
scroll to position [795, 0]
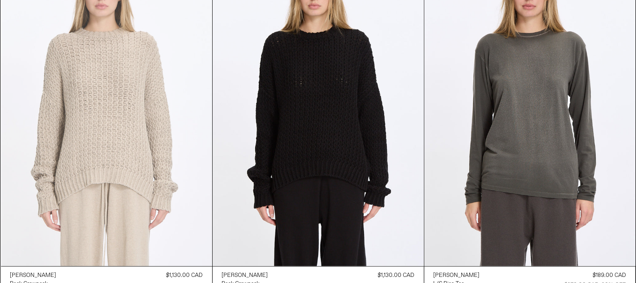
click at [125, 130] on at bounding box center [106, 108] width 211 height 317
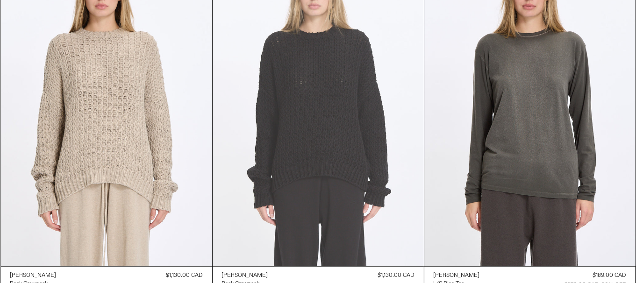
click at [339, 151] on at bounding box center [318, 108] width 211 height 317
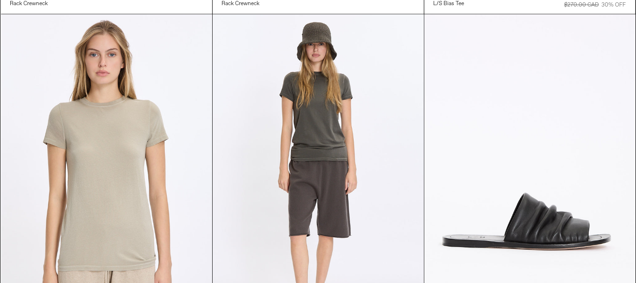
scroll to position [1262, 0]
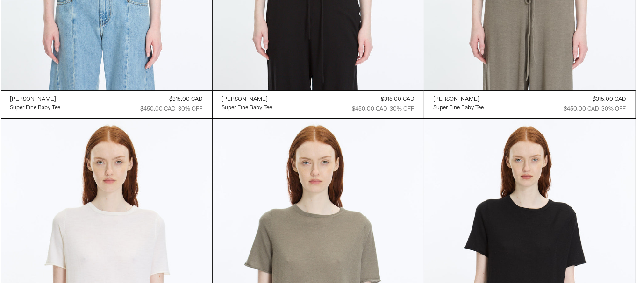
scroll to position [0, 0]
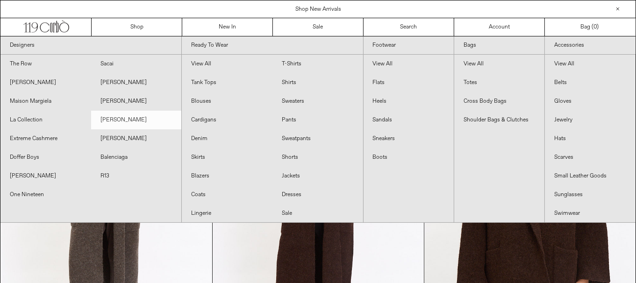
click at [131, 119] on link "[PERSON_NAME]" at bounding box center [136, 120] width 91 height 19
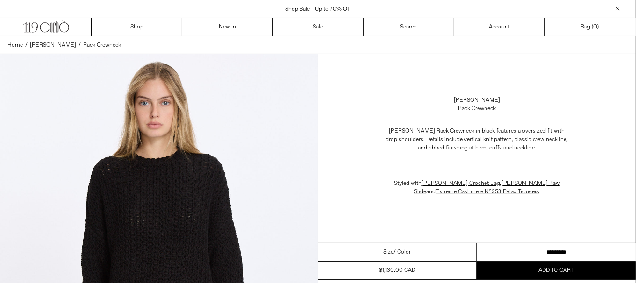
drag, startPoint x: 0, startPoint y: 0, endPoint x: 638, endPoint y: 202, distance: 669.3
click at [560, 249] on select "********* *********" at bounding box center [556, 253] width 159 height 18
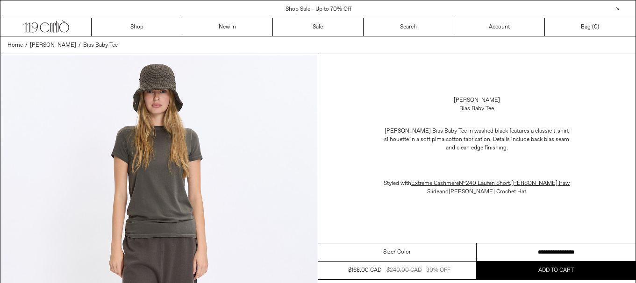
click at [522, 250] on select "**********" at bounding box center [556, 253] width 159 height 18
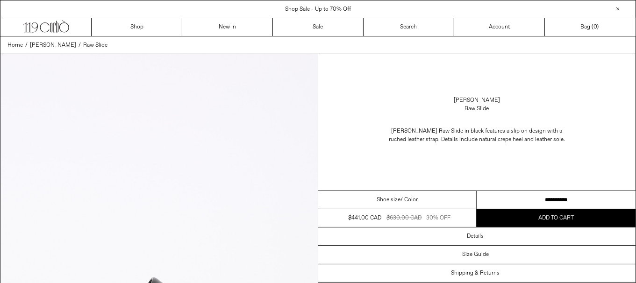
drag, startPoint x: 0, startPoint y: 0, endPoint x: 642, endPoint y: 197, distance: 671.9
click at [558, 198] on select "**********" at bounding box center [556, 200] width 159 height 18
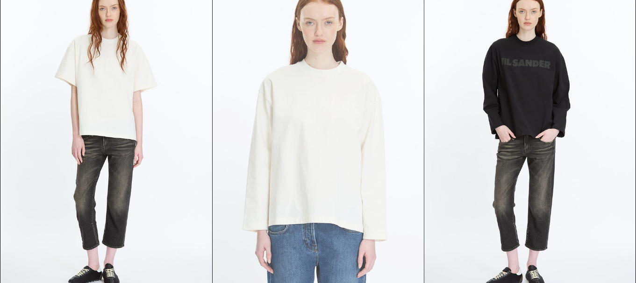
click at [377, 185] on at bounding box center [318, 136] width 211 height 317
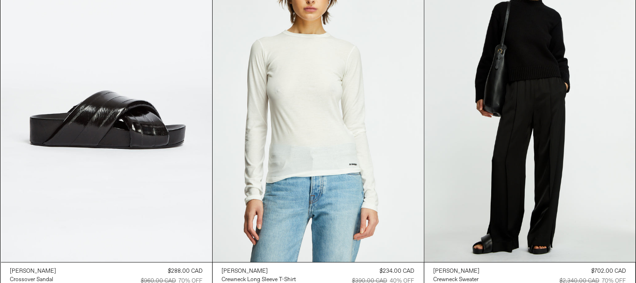
scroll to position [2587, 0]
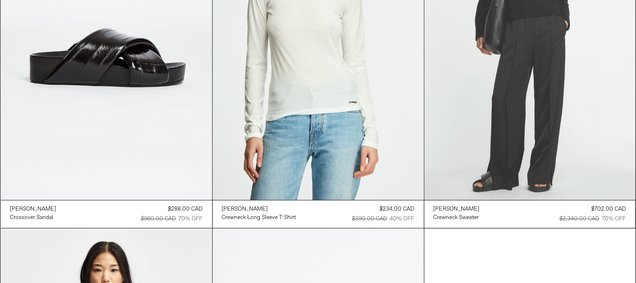
click at [548, 113] on at bounding box center [529, 41] width 211 height 317
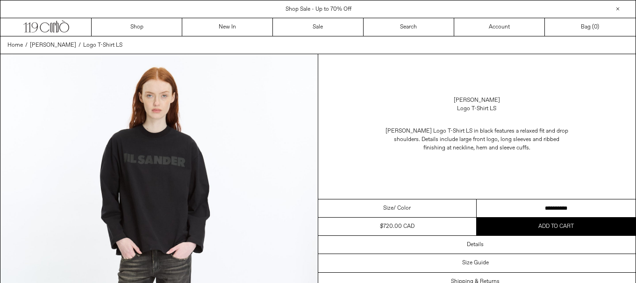
drag, startPoint x: 0, startPoint y: 0, endPoint x: 487, endPoint y: 17, distance: 487.4
click at [560, 213] on select "**********" at bounding box center [556, 209] width 159 height 18
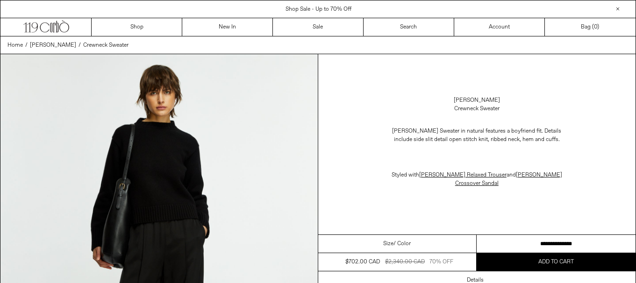
click at [564, 235] on select "**********" at bounding box center [556, 244] width 159 height 18
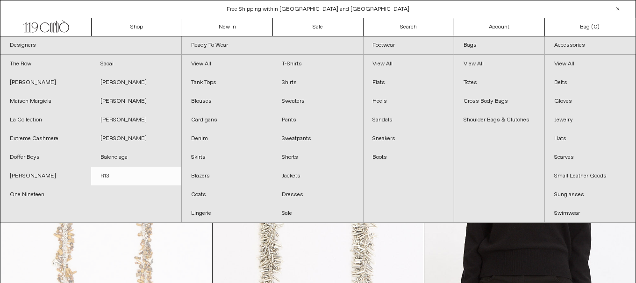
click at [113, 177] on link "R13" at bounding box center [136, 176] width 91 height 19
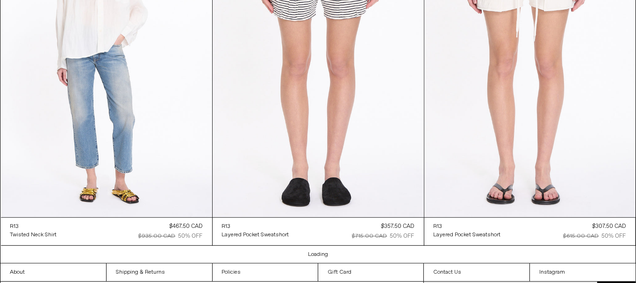
scroll to position [2587, 0]
